Goal: Information Seeking & Learning: Compare options

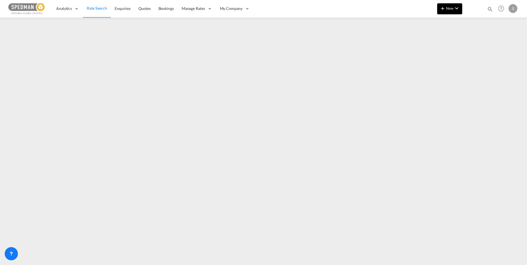
click at [453, 11] on button "New" at bounding box center [449, 8] width 25 height 11
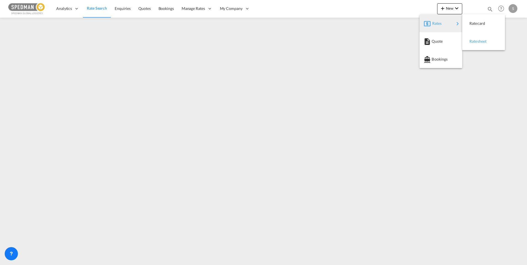
click at [474, 41] on span "Ratesheet" at bounding box center [472, 41] width 6 height 11
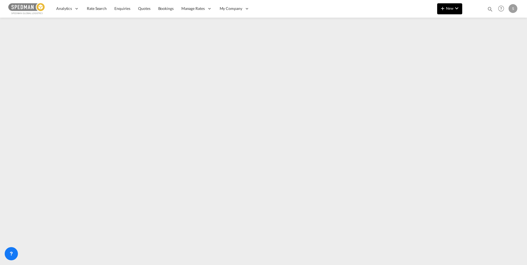
click at [457, 9] on md-icon "icon-chevron-down" at bounding box center [456, 8] width 7 height 7
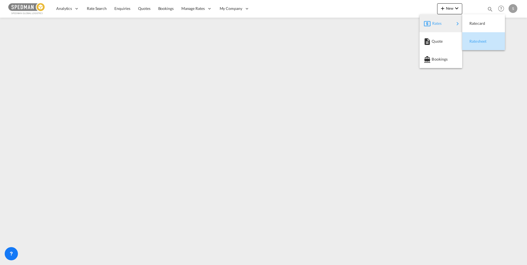
click at [475, 40] on span "Ratesheet" at bounding box center [472, 41] width 6 height 11
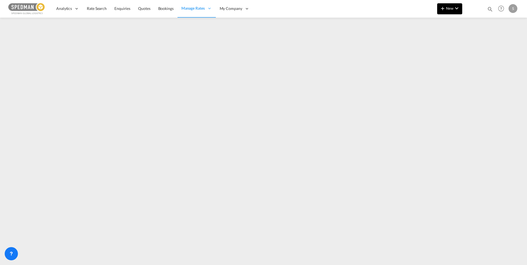
click at [449, 10] on button "New" at bounding box center [449, 8] width 25 height 11
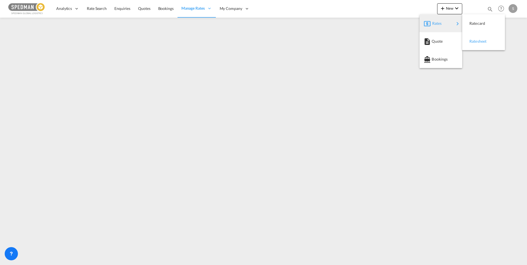
click at [475, 41] on span "Ratesheet" at bounding box center [472, 41] width 6 height 11
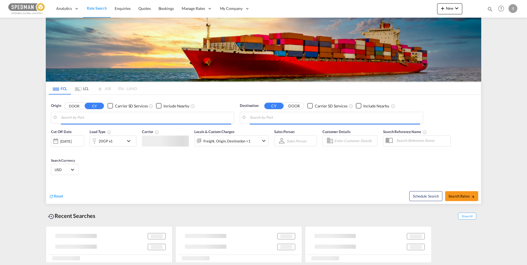
type input "[GEOGRAPHIC_DATA] ([GEOGRAPHIC_DATA]), [GEOGRAPHIC_DATA]"
type input "[GEOGRAPHIC_DATA], MACAS"
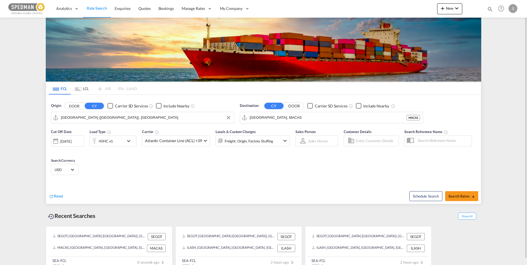
click at [127, 120] on input "[GEOGRAPHIC_DATA] ([GEOGRAPHIC_DATA]), [GEOGRAPHIC_DATA]" at bounding box center [146, 118] width 170 height 8
click at [97, 131] on div "Norrkoping [GEOGRAPHIC_DATA] SENRK" at bounding box center [103, 133] width 105 height 17
type input "Norrkoping, SENRK"
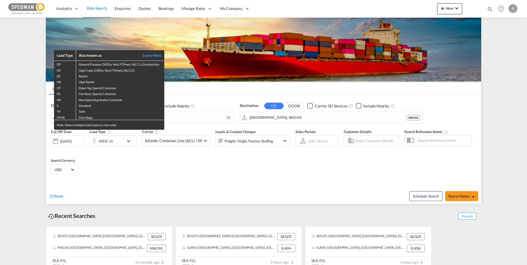
click at [120, 153] on div "Load Type Also known as Learn More GP General Purpose, DV(Dry Van), FT(Feet), H…" at bounding box center [263, 132] width 527 height 265
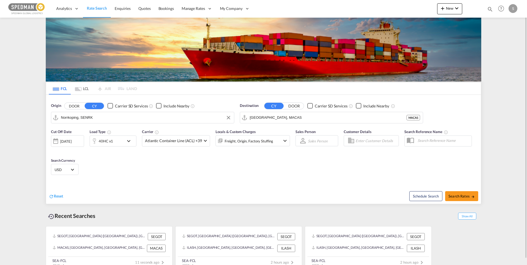
click at [71, 140] on div "[DATE]" at bounding box center [65, 141] width 11 height 5
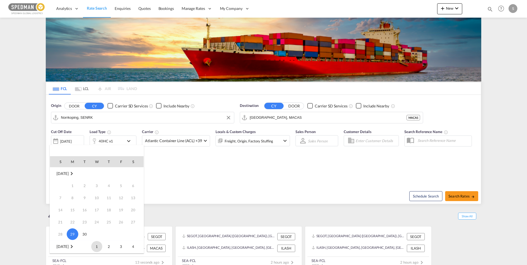
click at [95, 248] on span "1" at bounding box center [96, 246] width 11 height 11
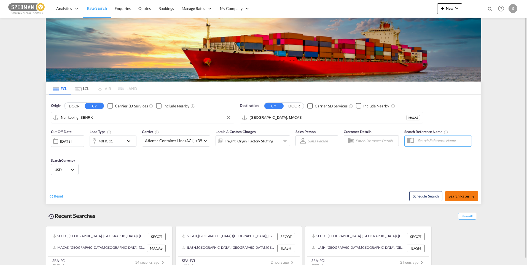
click at [468, 197] on span "Search Rates" at bounding box center [461, 196] width 26 height 4
type input "SENRK to MACAS / [DATE]"
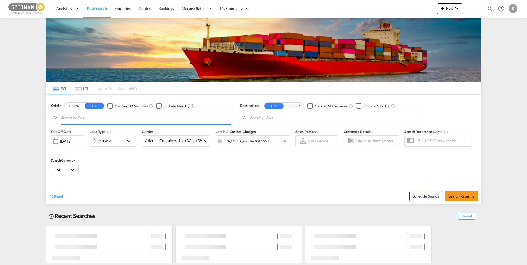
click at [89, 118] on input "Search by Port" at bounding box center [146, 118] width 170 height 8
type input "Norrkoping, SENRK"
type input "[GEOGRAPHIC_DATA], MACAS"
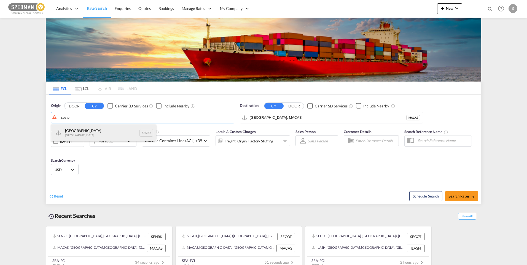
click at [82, 130] on div "Stockholm [GEOGRAPHIC_DATA] SESTO" at bounding box center [103, 133] width 105 height 17
type input "[GEOGRAPHIC_DATA], SESTO"
click at [71, 141] on div "[DATE]" at bounding box center [65, 141] width 11 height 5
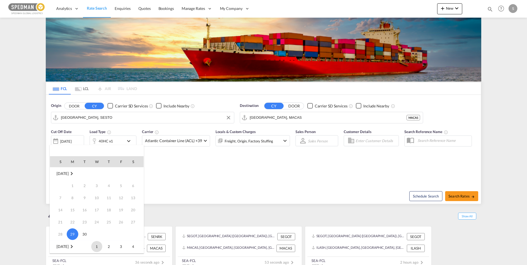
click at [97, 247] on span "1" at bounding box center [96, 246] width 11 height 11
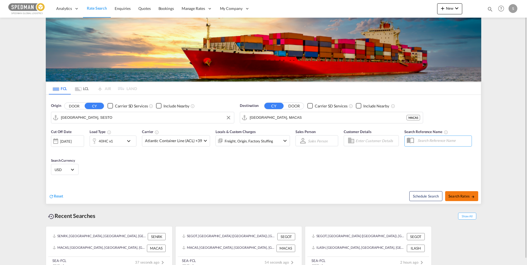
click at [463, 194] on span "Search Rates" at bounding box center [461, 196] width 26 height 4
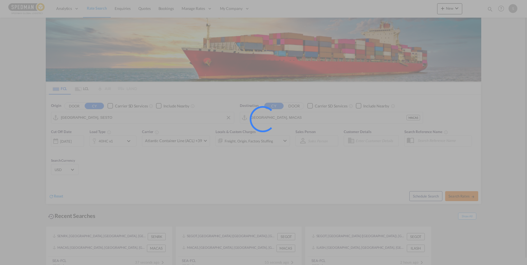
type input "SESTO to MACAS / 1 Oct 2025"
